Goal: Obtain resource: Download file/media

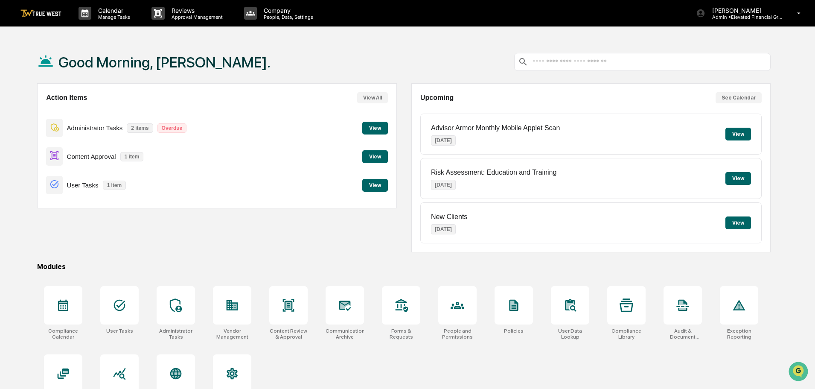
click at [377, 155] on button "View" at bounding box center [375, 156] width 26 height 13
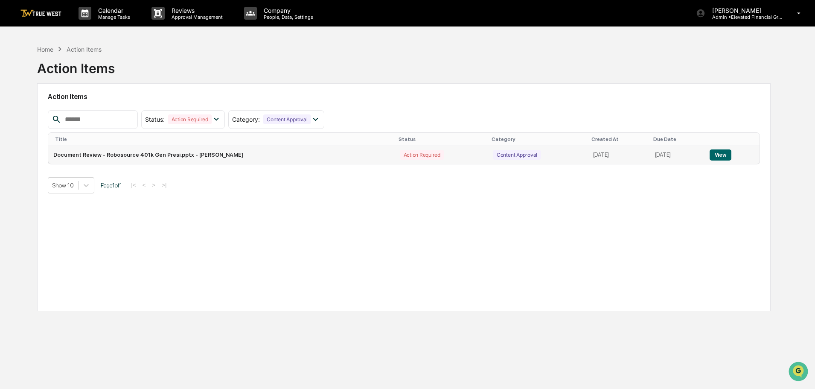
click at [726, 154] on button "View" at bounding box center [720, 154] width 22 height 11
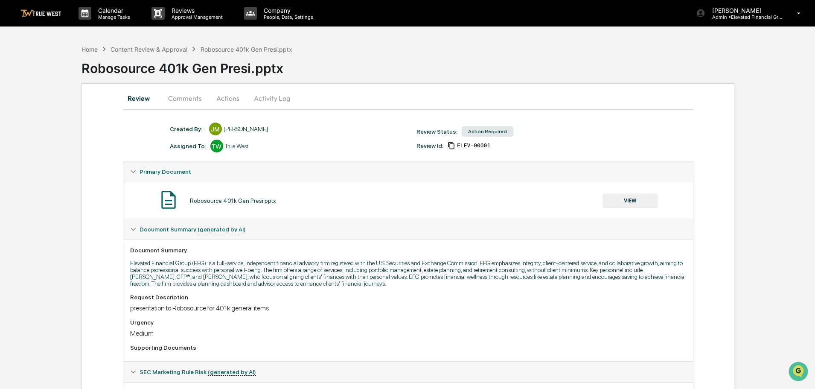
click at [630, 199] on button "VIEW" at bounding box center [629, 200] width 55 height 15
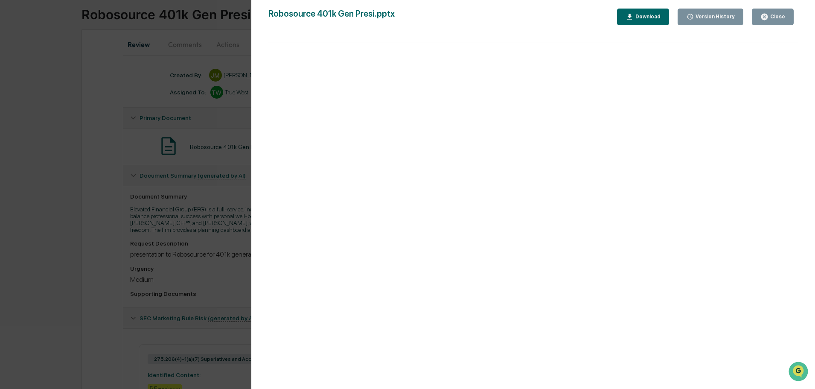
scroll to position [43, 0]
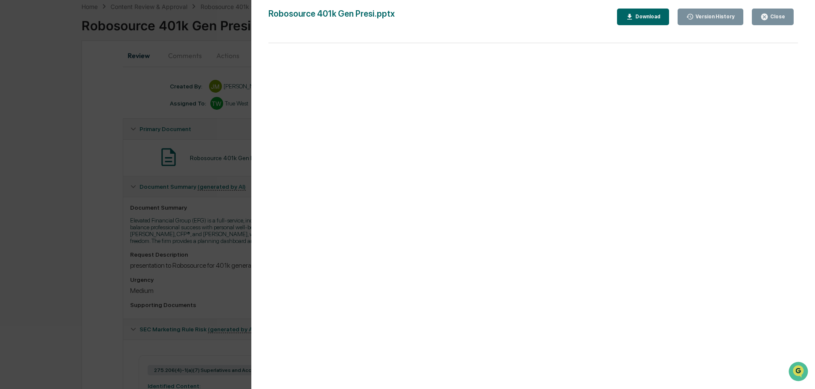
click at [651, 15] on div "Download" at bounding box center [646, 17] width 27 height 6
click at [99, 85] on div "Version History [DATE] 05:57 PM [PERSON_NAME] Robosource 401k Gen Presi.pptx Cl…" at bounding box center [407, 194] width 815 height 389
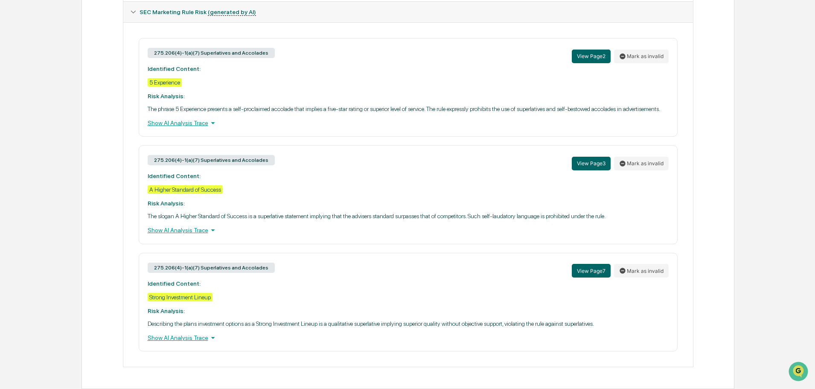
scroll to position [366, 0]
click at [581, 164] on button "View Page 3" at bounding box center [591, 164] width 39 height 14
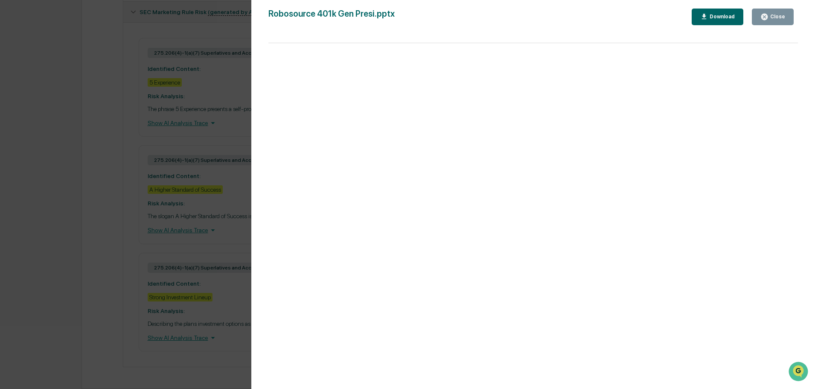
click at [780, 17] on div "Close" at bounding box center [776, 17] width 17 height 6
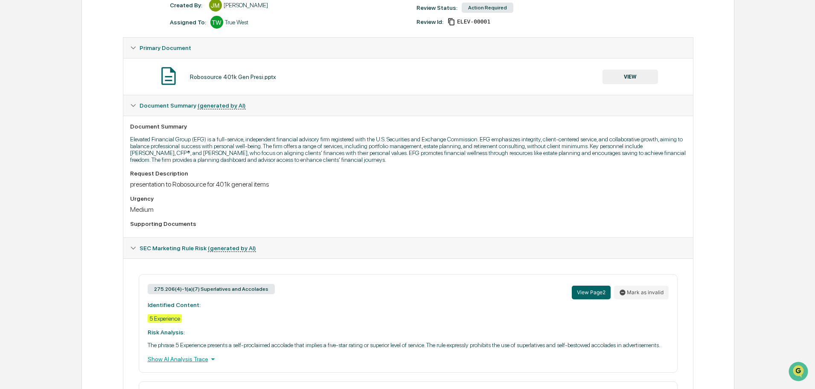
scroll to position [0, 0]
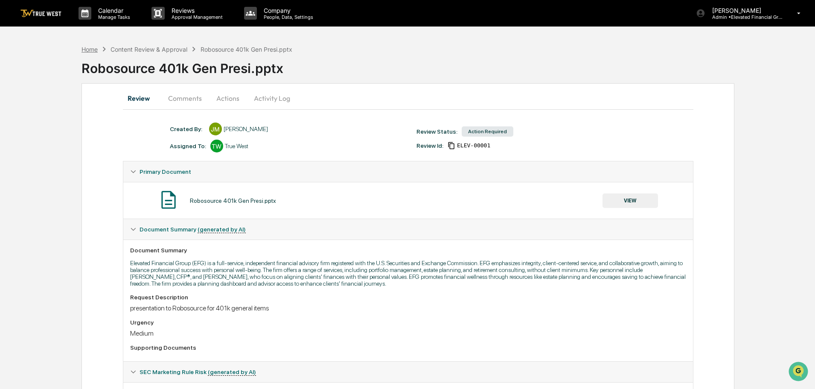
click at [93, 50] on div "Home" at bounding box center [89, 49] width 16 height 7
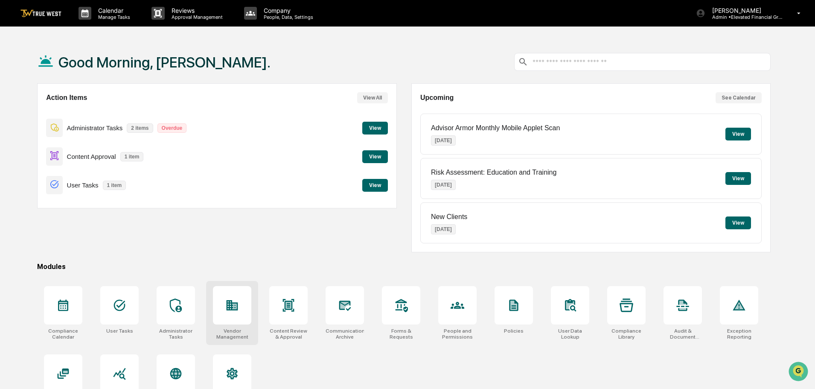
click at [233, 302] on icon at bounding box center [233, 305] width 12 height 10
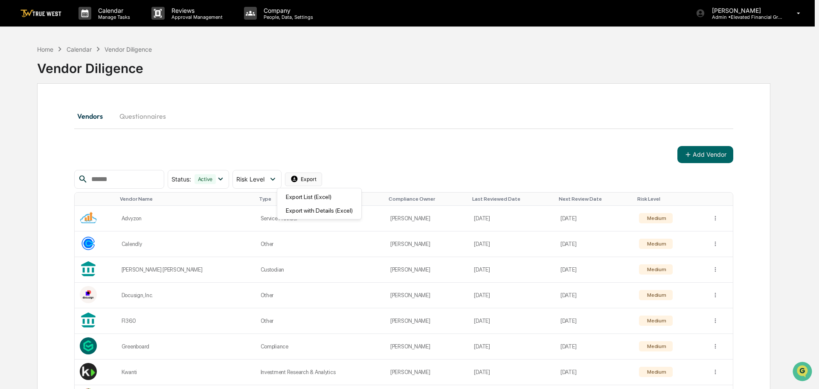
click at [319, 180] on html "Calendar Manage Tasks Reviews Approval Management Company People, Data, Setting…" at bounding box center [409, 194] width 819 height 389
click at [312, 198] on div "Export List (Excel)" at bounding box center [319, 197] width 81 height 14
